Goal: Task Accomplishment & Management: Manage account settings

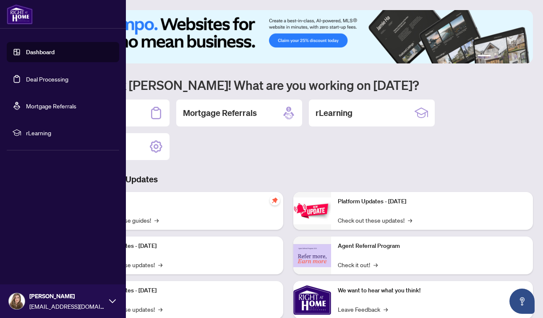
click at [30, 82] on link "Deal Processing" at bounding box center [47, 79] width 42 height 8
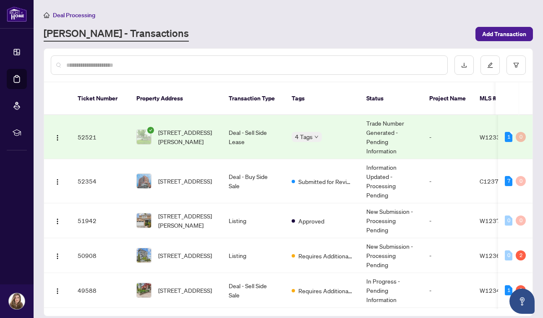
click at [298, 35] on div "[PERSON_NAME] - Transactions" at bounding box center [257, 33] width 427 height 15
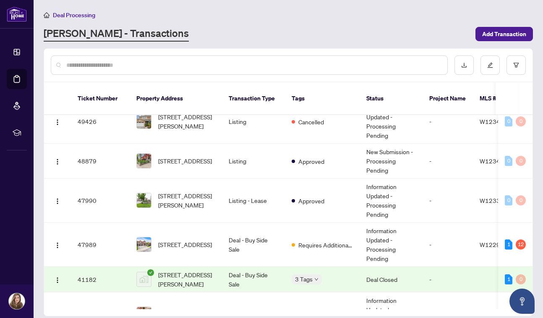
scroll to position [212, 0]
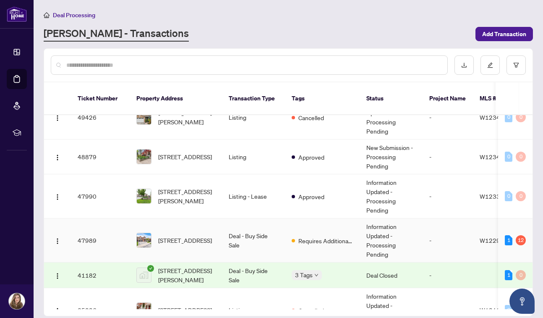
click at [281, 231] on td "Deal - Buy Side Sale" at bounding box center [253, 240] width 63 height 44
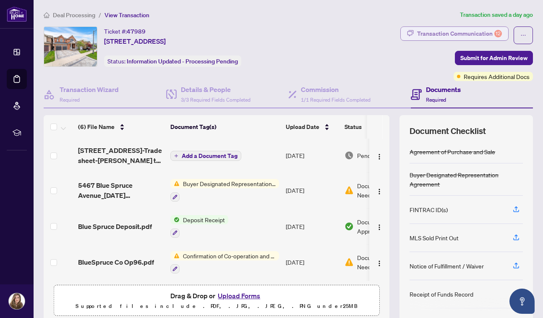
click at [433, 31] on div "Transaction Communication 12" at bounding box center [459, 33] width 85 height 13
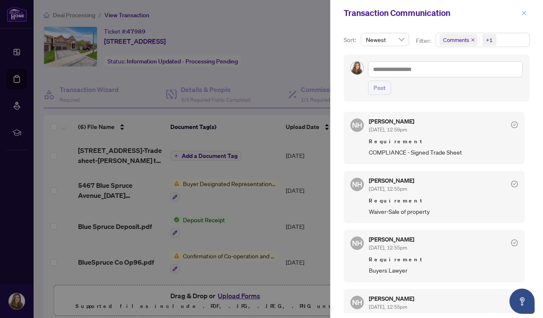
click at [525, 16] on span "button" at bounding box center [524, 12] width 6 height 13
